Goal: Find contact information: Find contact information

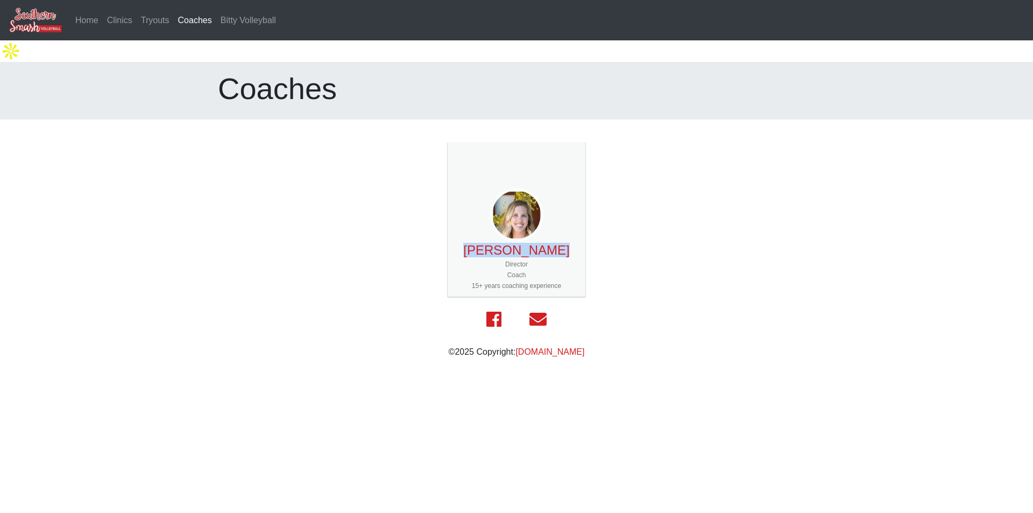
drag, startPoint x: 476, startPoint y: 233, endPoint x: 560, endPoint y: 234, distance: 84.4
click at [560, 244] on div "[PERSON_NAME]" at bounding box center [516, 250] width 129 height 13
drag, startPoint x: 493, startPoint y: 244, endPoint x: 537, endPoint y: 244, distance: 44.1
click at [535, 259] on div "Director" at bounding box center [516, 264] width 129 height 11
copy div "Director"
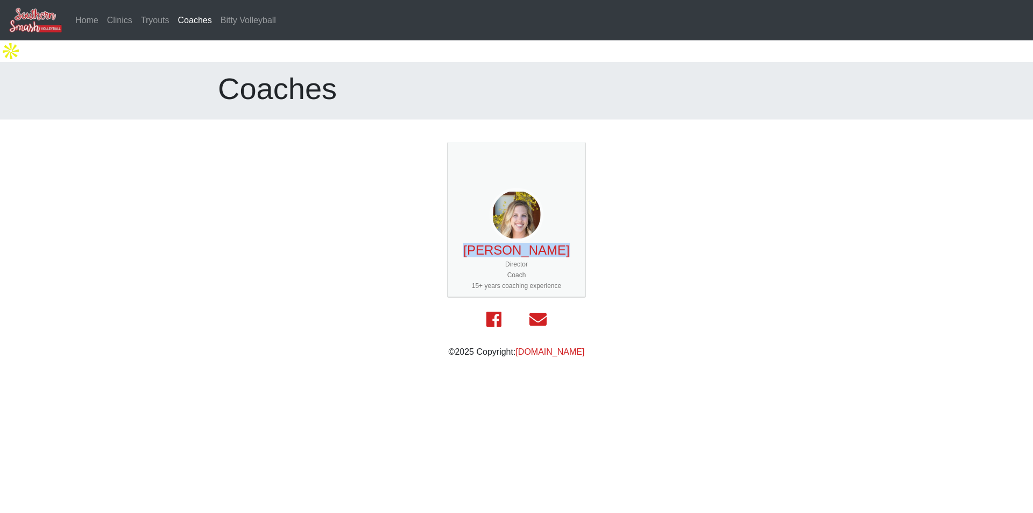
drag, startPoint x: 473, startPoint y: 228, endPoint x: 559, endPoint y: 230, distance: 86.1
click at [559, 244] on div "[PERSON_NAME]" at bounding box center [516, 250] width 129 height 13
copy link "[PERSON_NAME]"
